Goal: Information Seeking & Learning: Learn about a topic

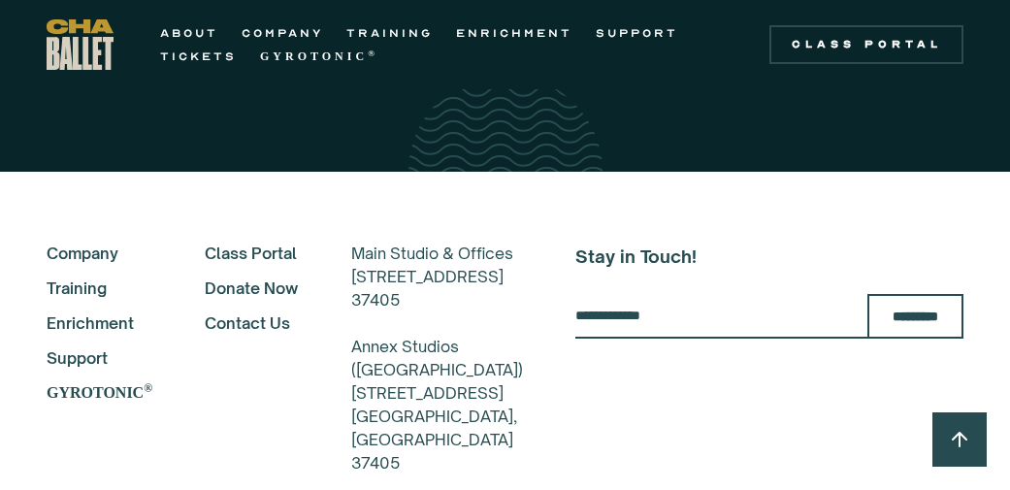
scroll to position [3357, 0]
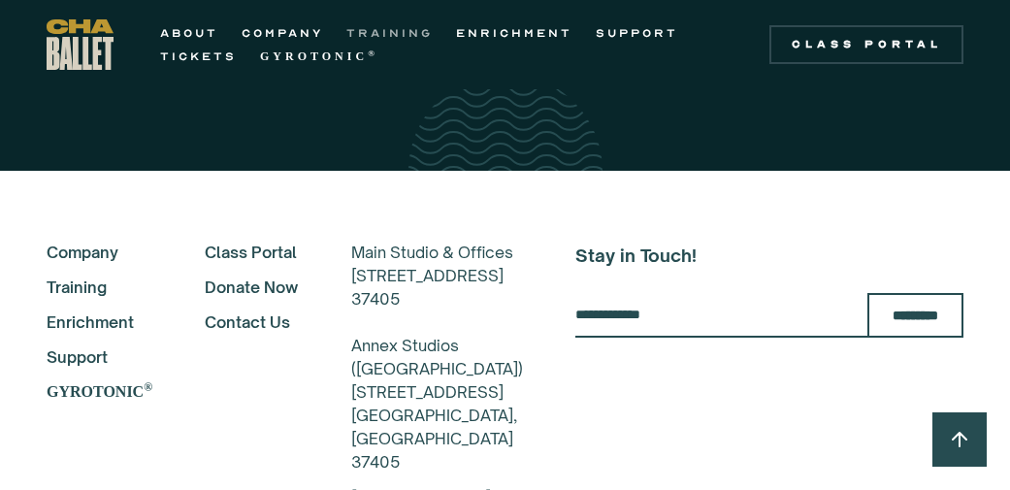
click at [381, 28] on link "TRAINING" at bounding box center [389, 32] width 86 height 23
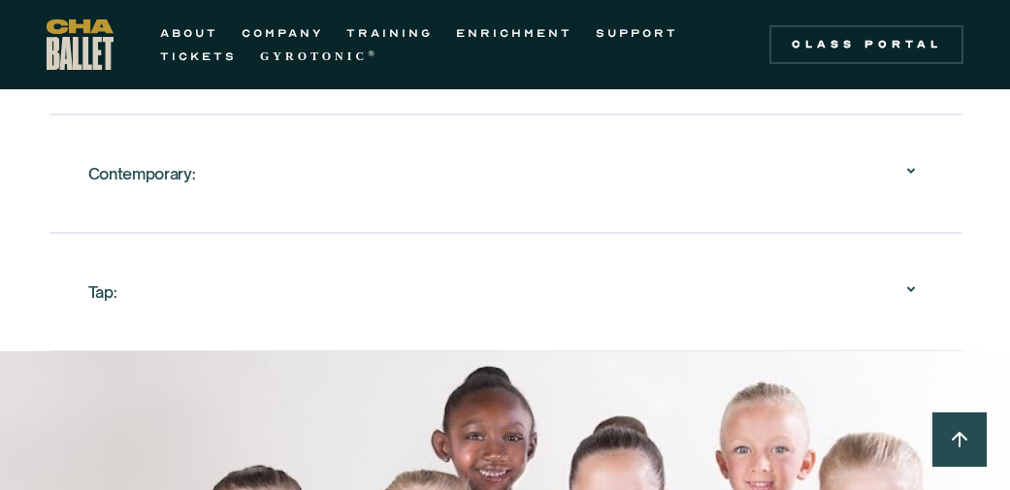
scroll to position [2653, 0]
click at [523, 293] on div "Tap:" at bounding box center [505, 291] width 834 height 62
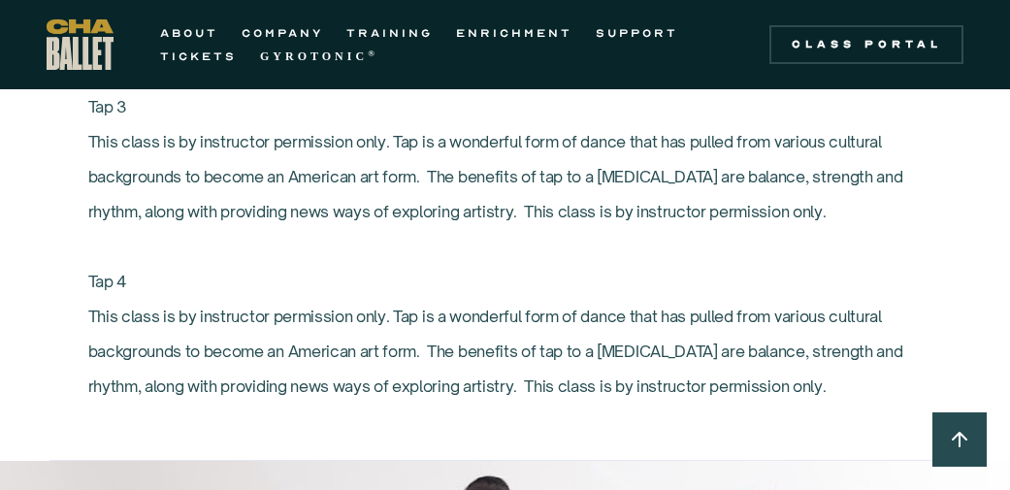
scroll to position [3237, 0]
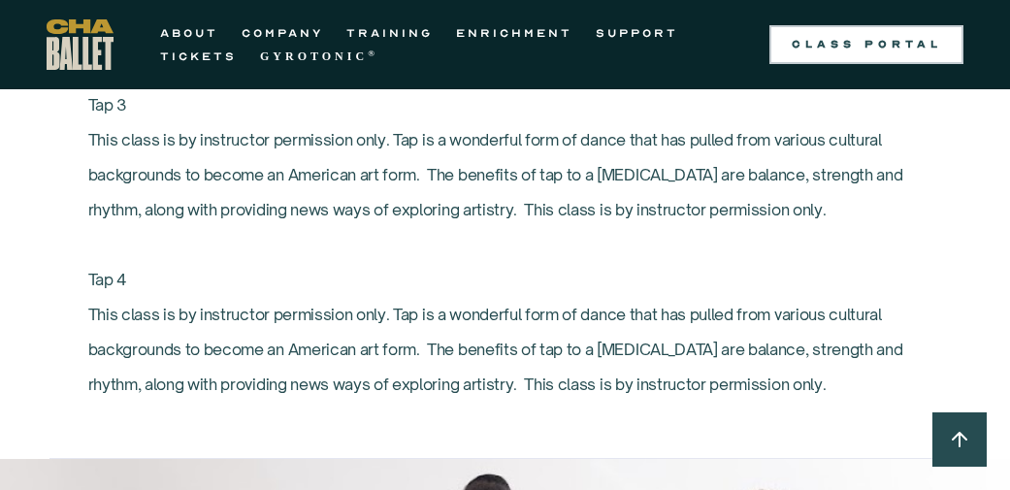
click at [794, 35] on link "Class Portal" at bounding box center [866, 44] width 194 height 39
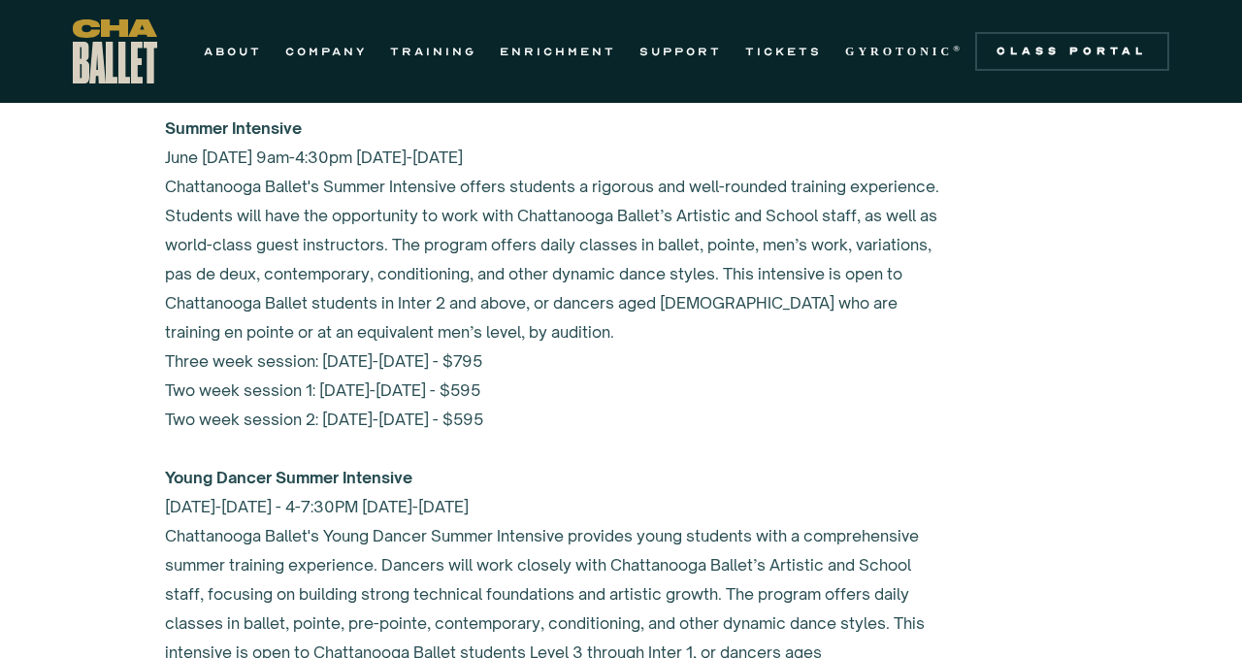
scroll to position [7797, 0]
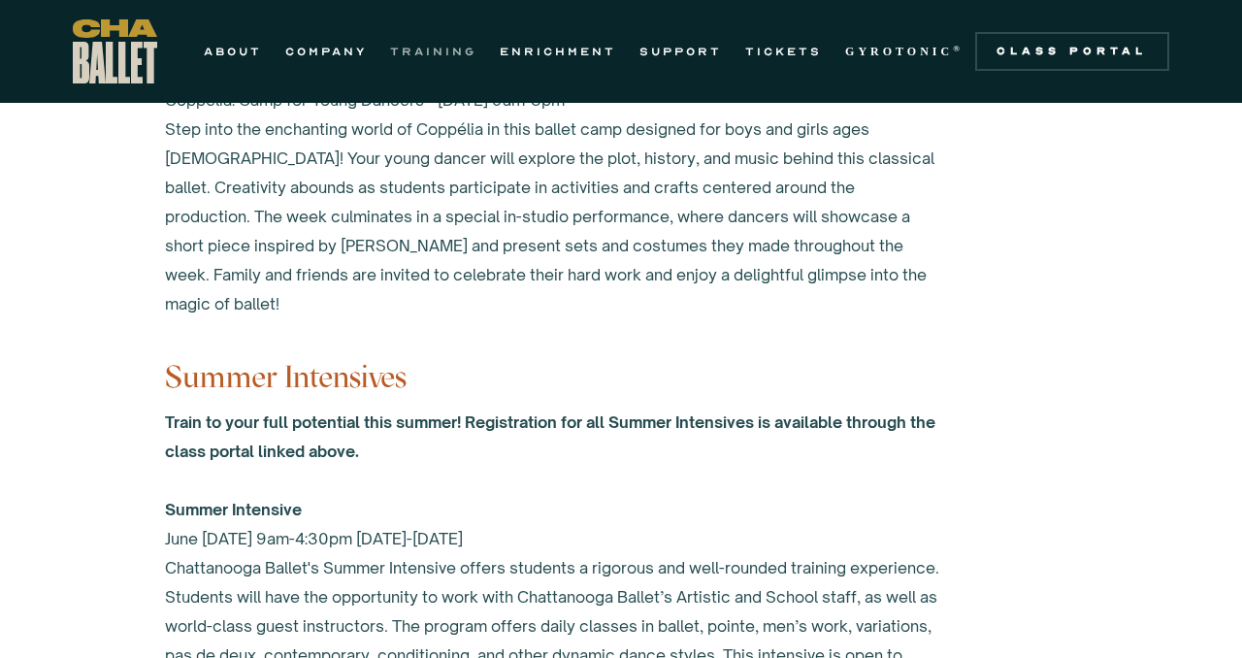
click at [432, 51] on link "TRAINING" at bounding box center [433, 51] width 86 height 23
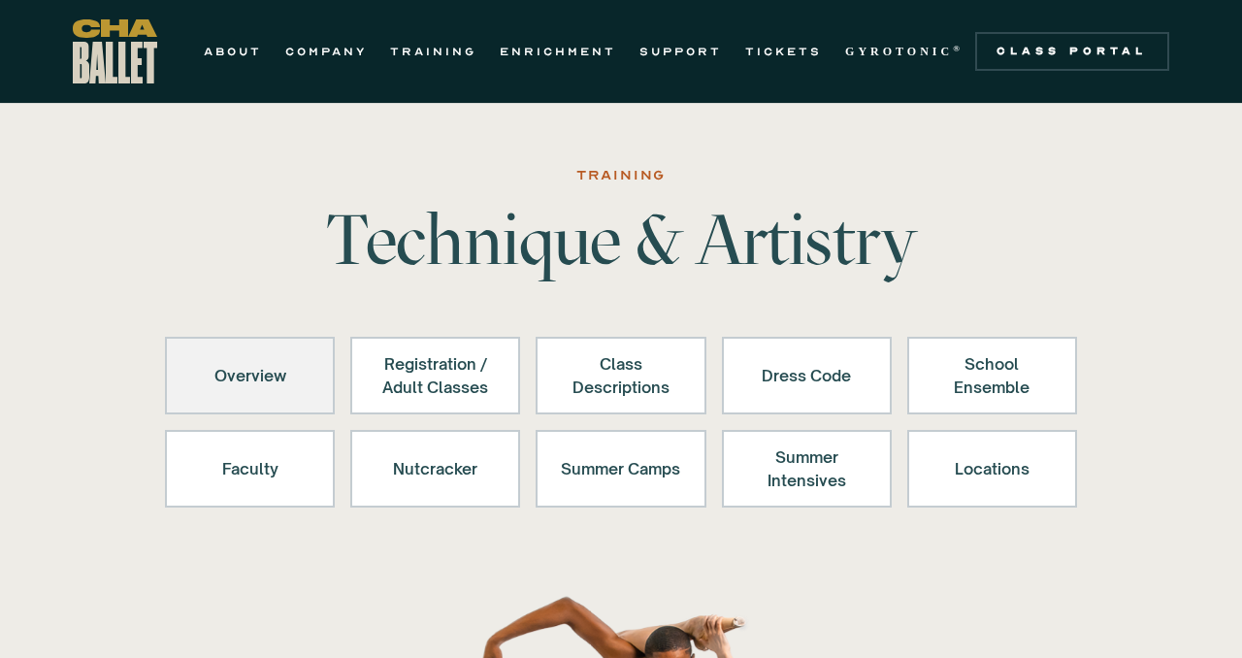
click at [275, 370] on div "Overview" at bounding box center [249, 375] width 119 height 47
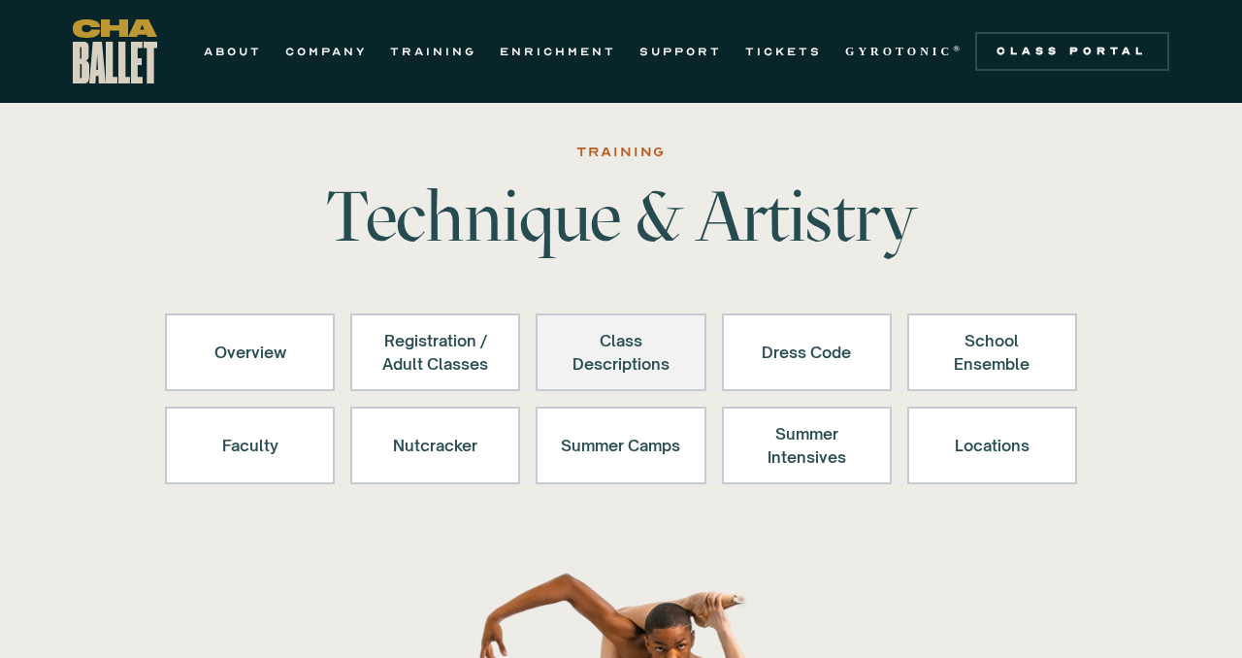
scroll to position [14, 0]
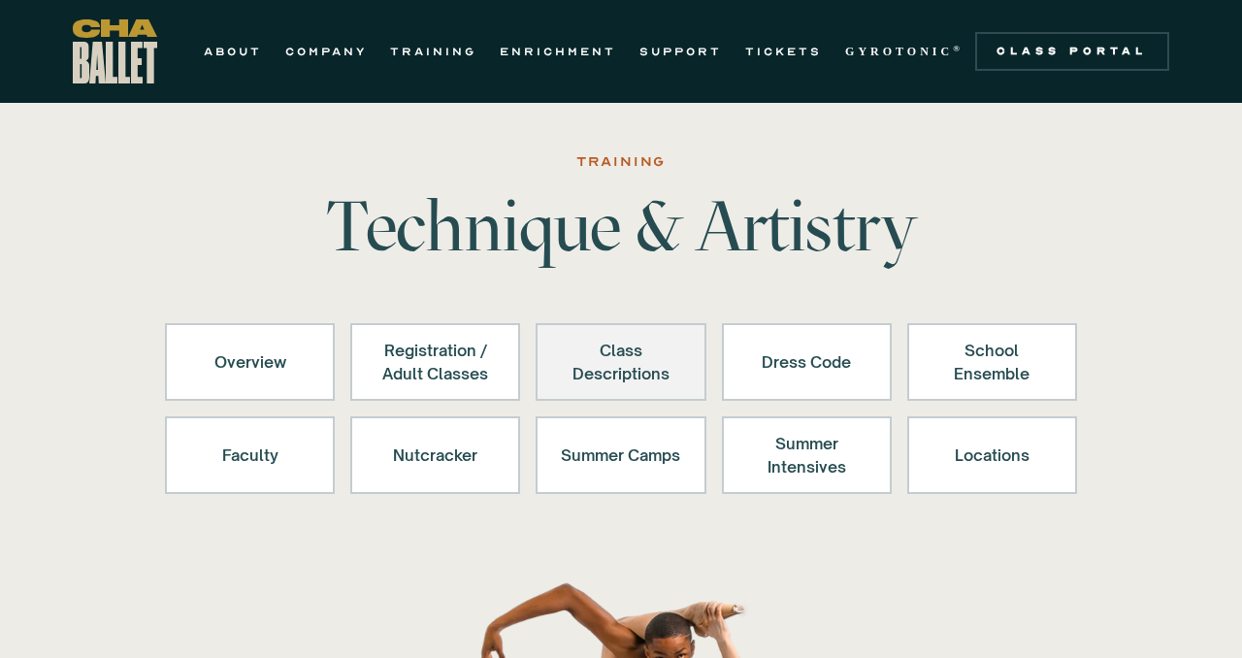
click at [642, 372] on div "Class Descriptions" at bounding box center [620, 362] width 119 height 47
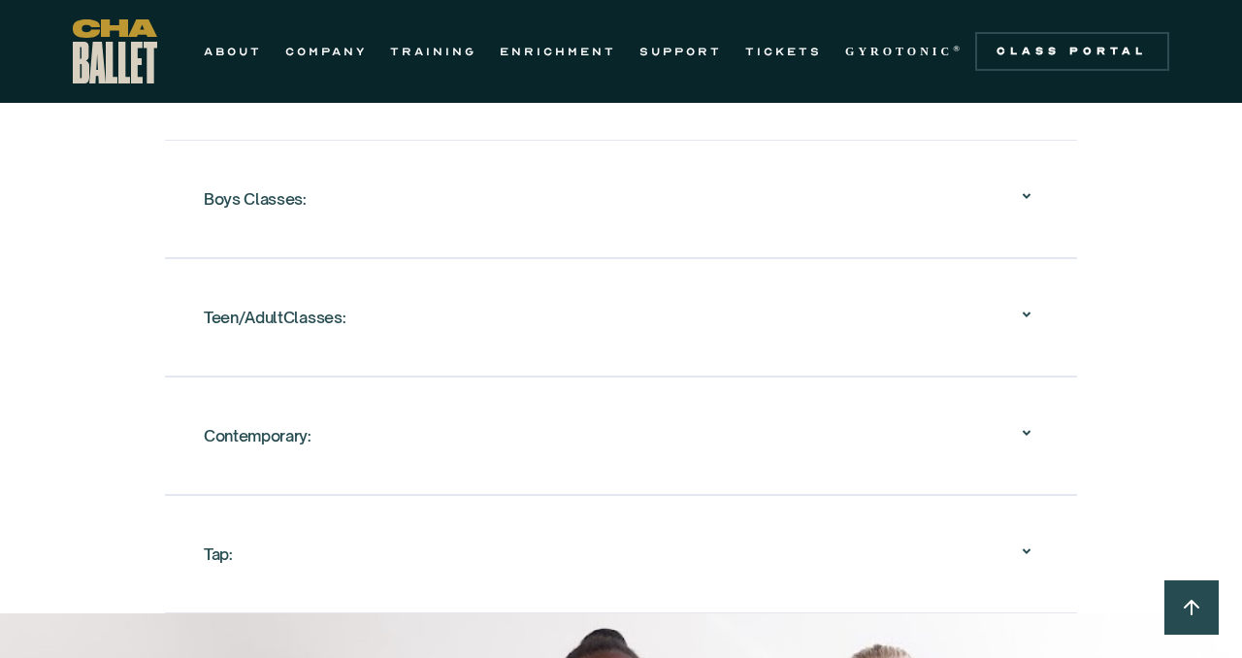
scroll to position [2423, 0]
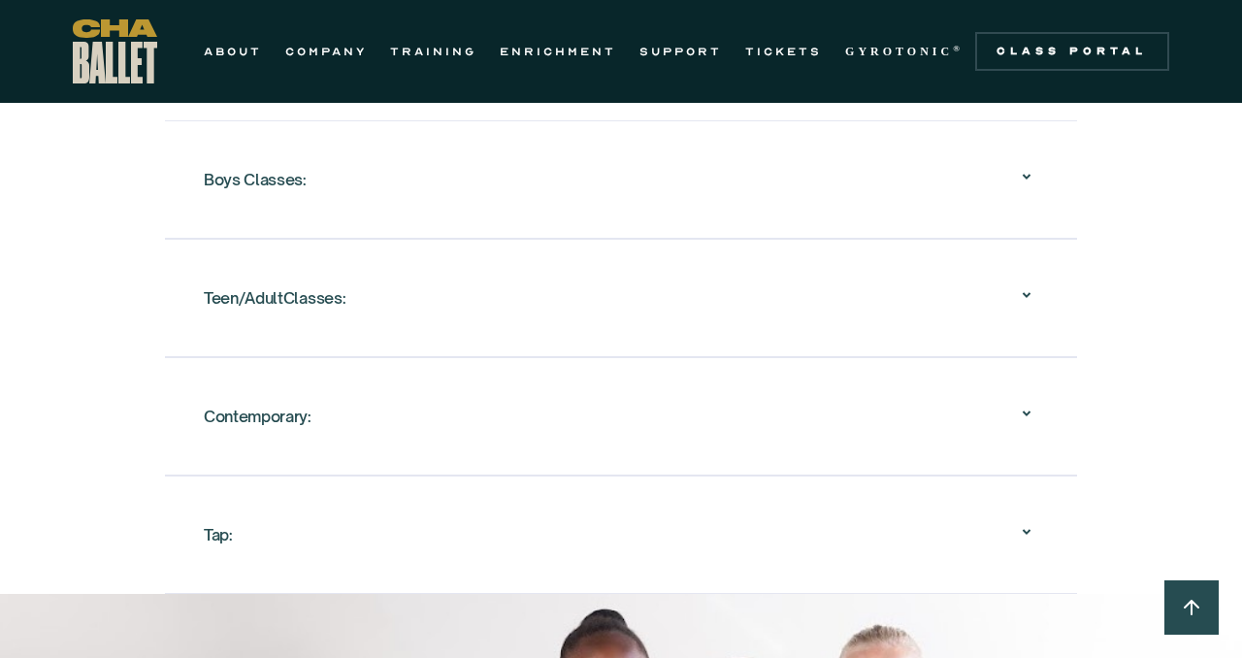
click at [582, 506] on div "Tap:" at bounding box center [621, 534] width 834 height 62
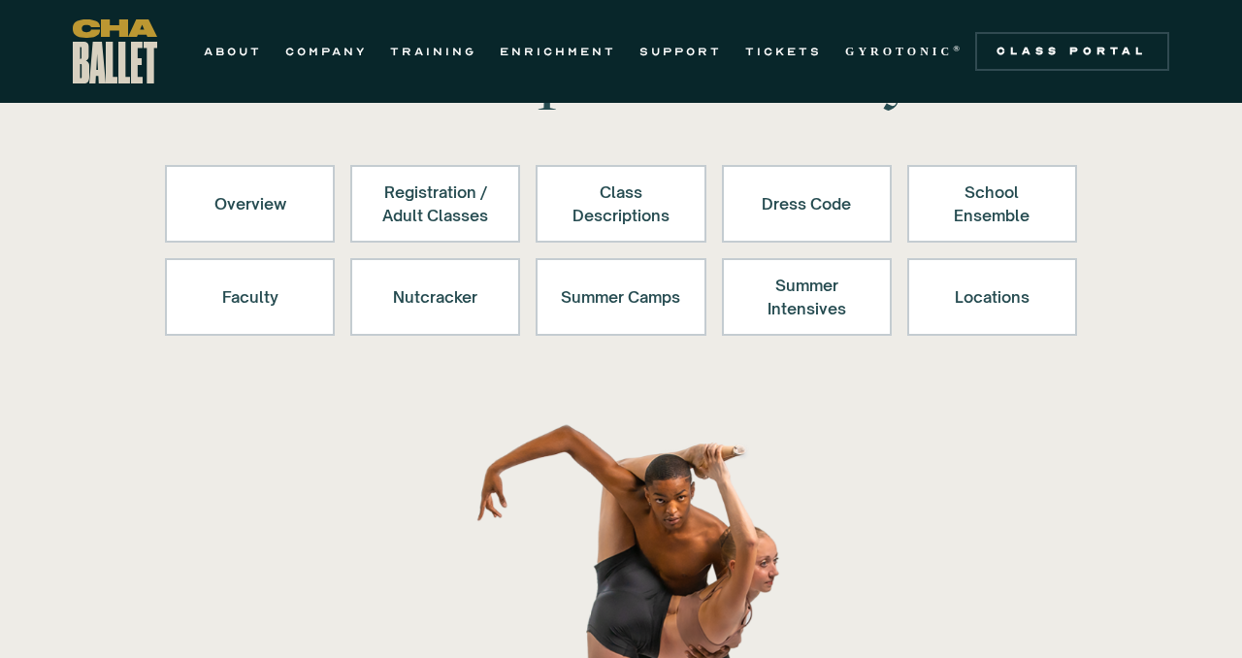
scroll to position [0, 0]
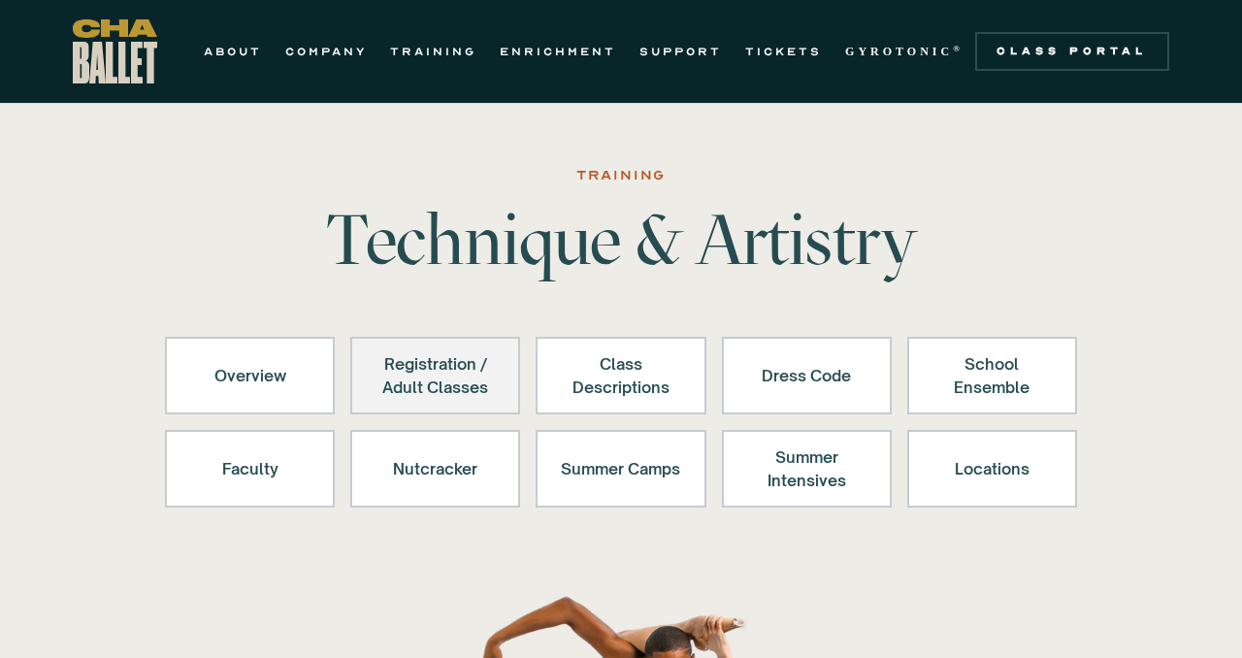
click at [462, 375] on div "Registration / Adult Classes" at bounding box center [434, 375] width 119 height 47
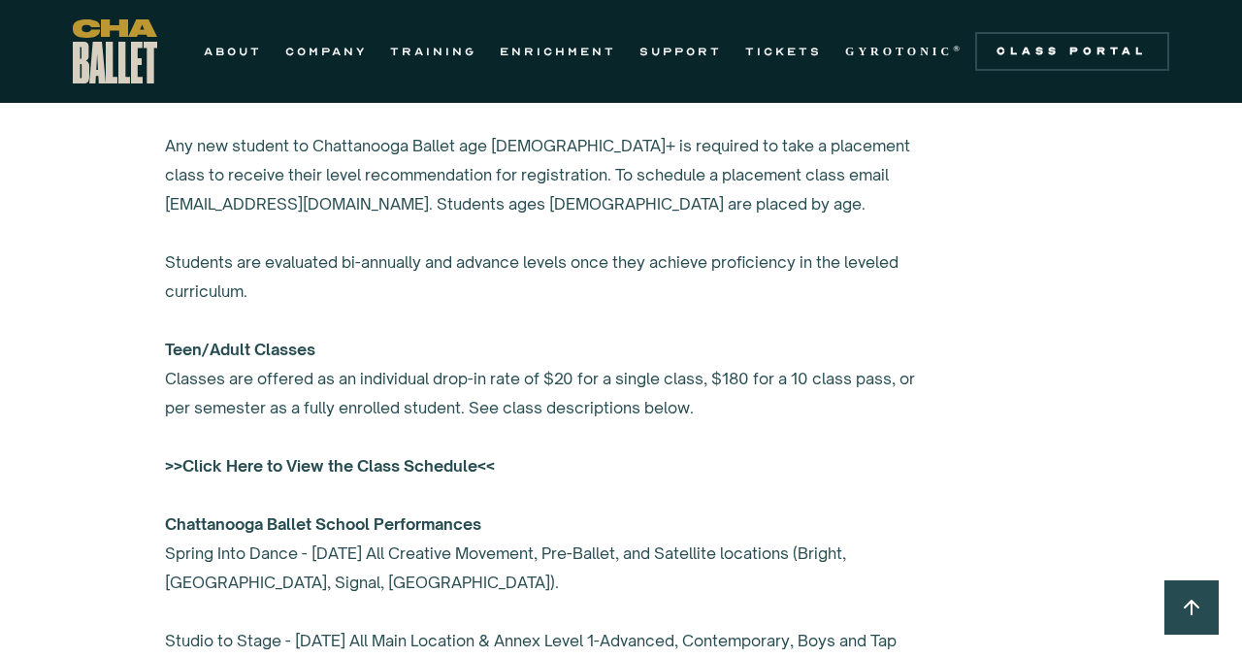
scroll to position [1393, 0]
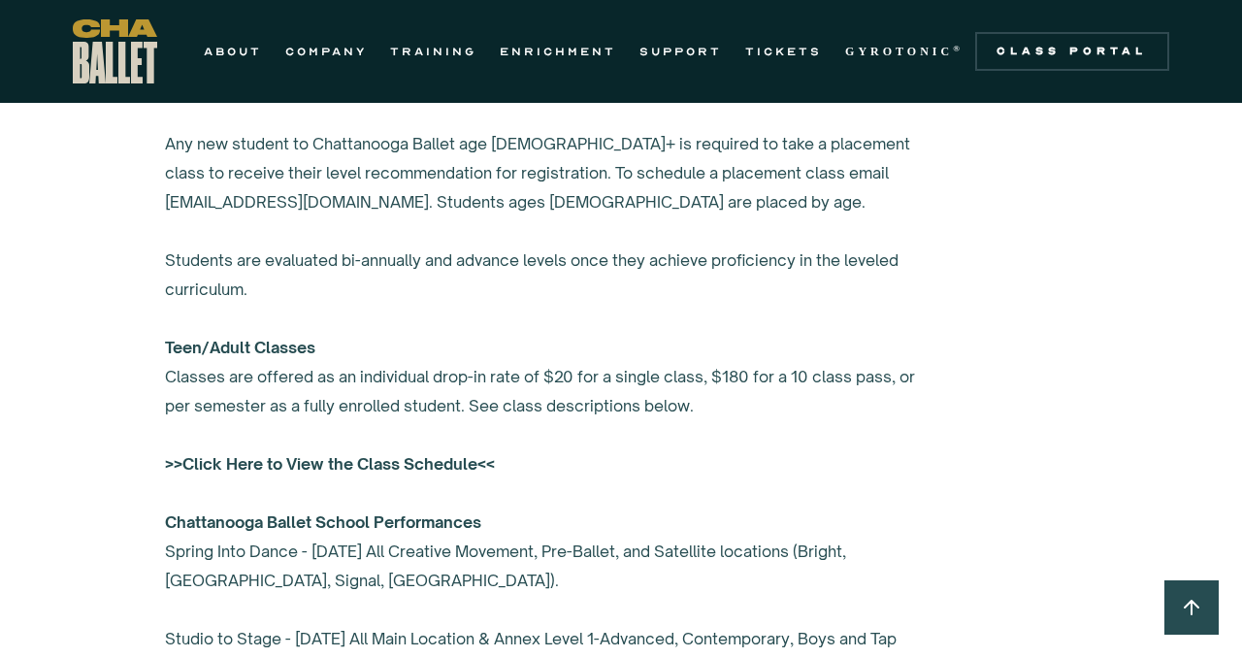
click at [377, 460] on strong ">>Click Here to View the Class Schedule<<" at bounding box center [330, 463] width 330 height 19
